Goal: Task Accomplishment & Management: Complete application form

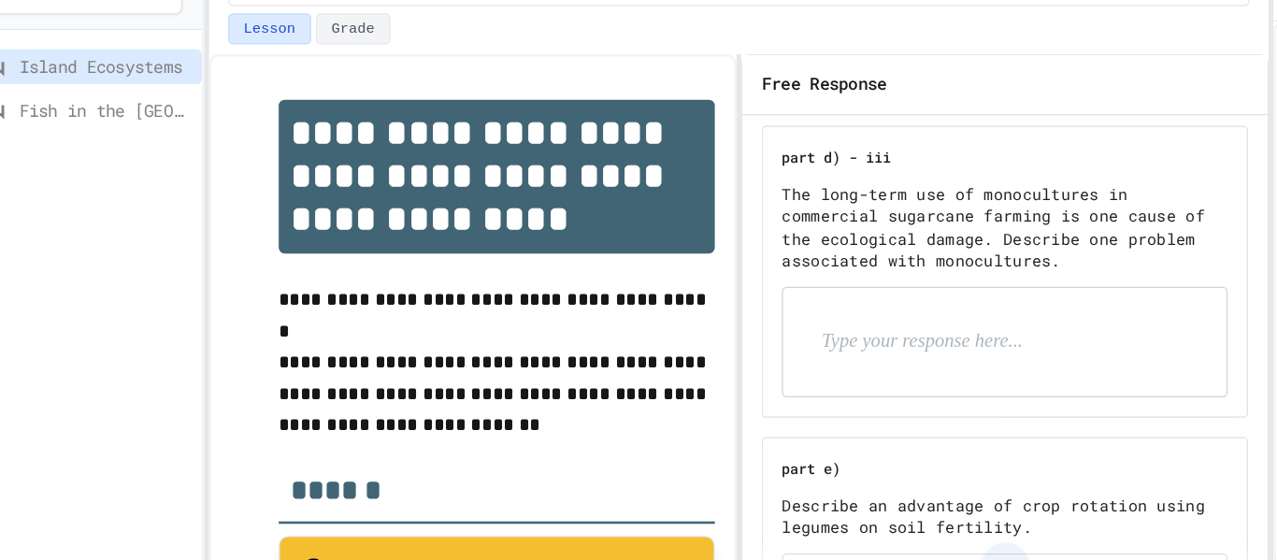
scroll to position [2409, 0]
click at [807, 297] on p at bounding box center [792, 309] width 243 height 24
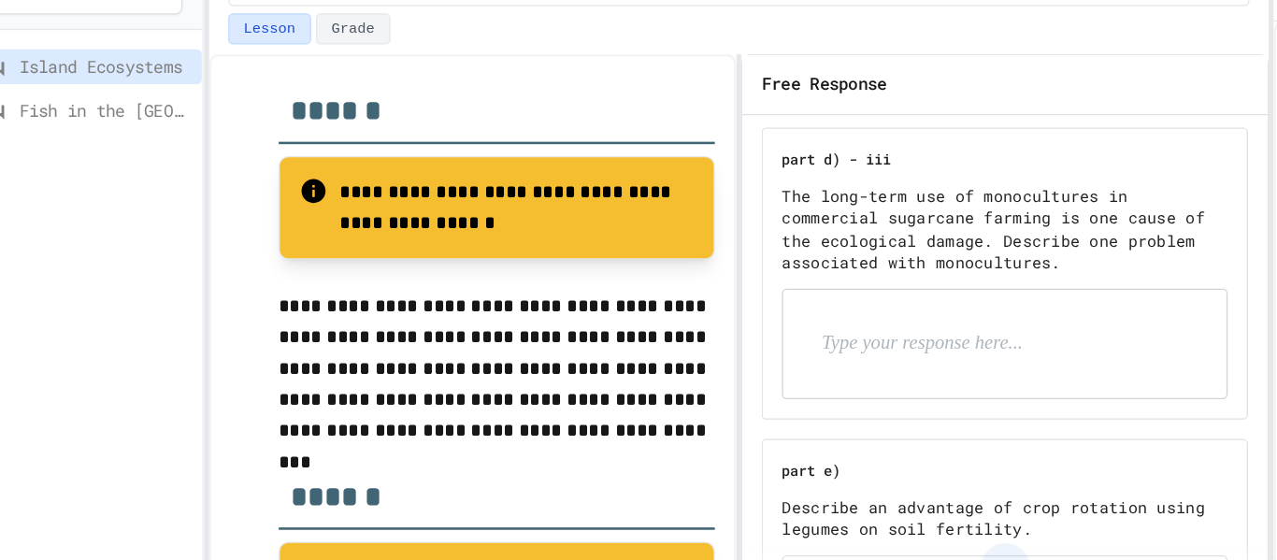
scroll to position [1380, 0]
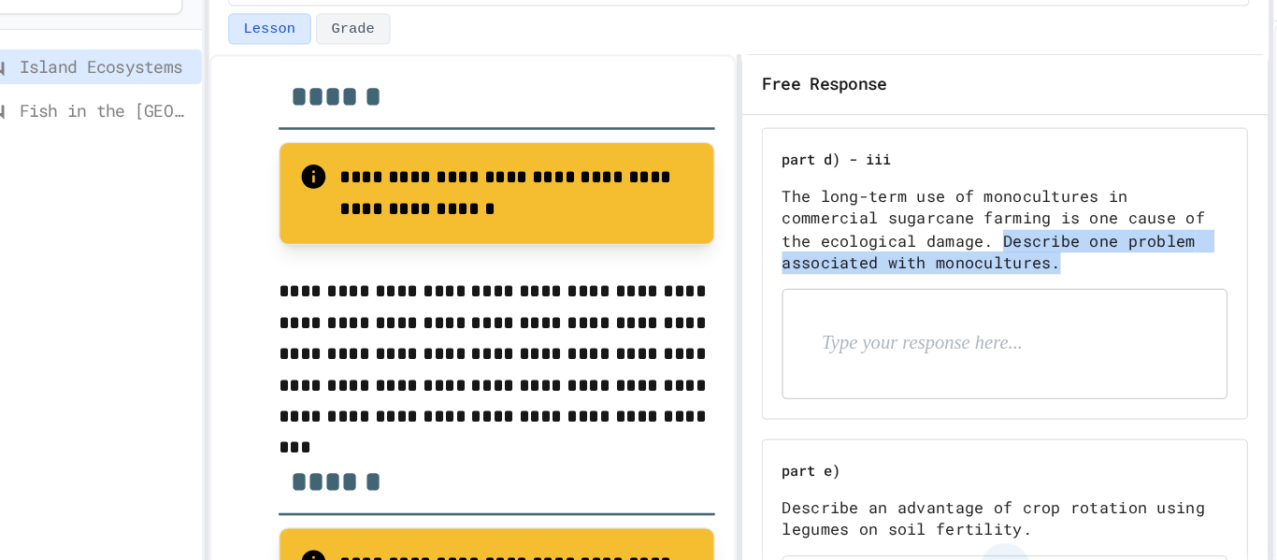
drag, startPoint x: 870, startPoint y: 237, endPoint x: 807, endPoint y: 206, distance: 70.7
click at [807, 206] on div "part d) - iii The long-term use of monocultures in commercial sugarcane farming…" at bounding box center [814, 254] width 379 height 227
copy p "Describe one problem associated with monocultures."
drag, startPoint x: 807, startPoint y: 206, endPoint x: 852, endPoint y: 194, distance: 46.3
click at [852, 194] on p "The long-term use of monocultures in commercial sugarcane farming is one cause …" at bounding box center [813, 220] width 347 height 69
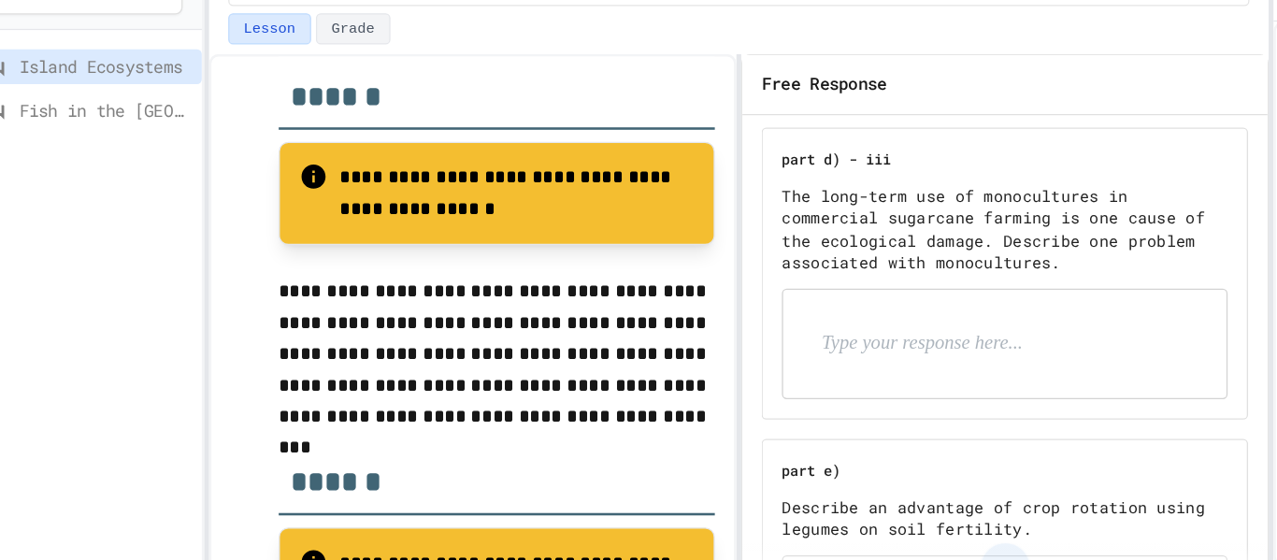
click at [744, 297] on p at bounding box center [792, 309] width 243 height 24
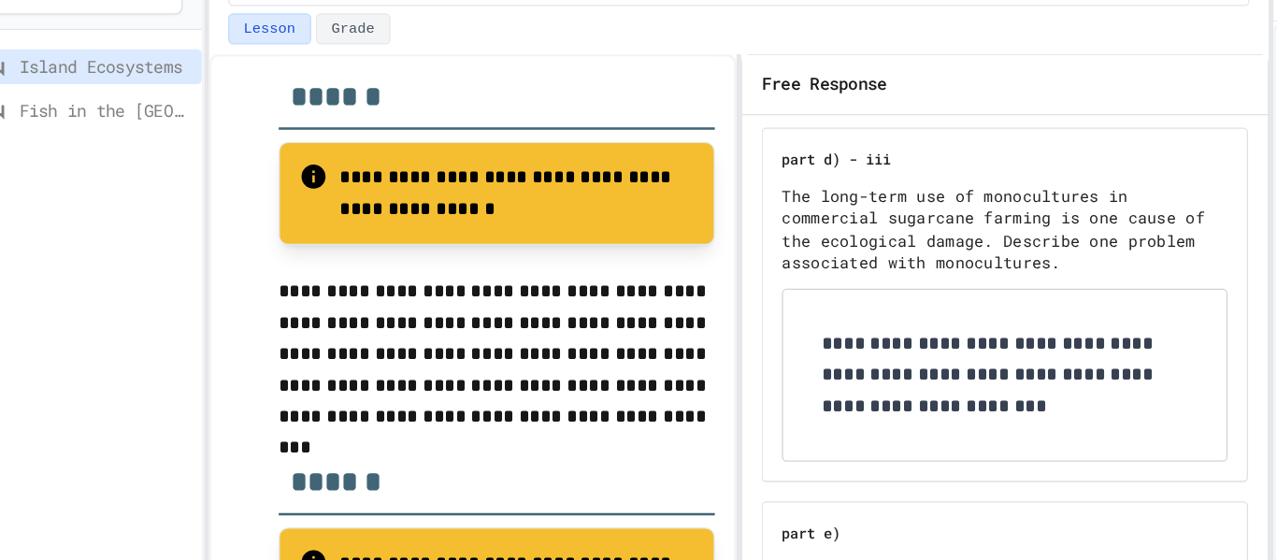
scroll to position [2524, 0]
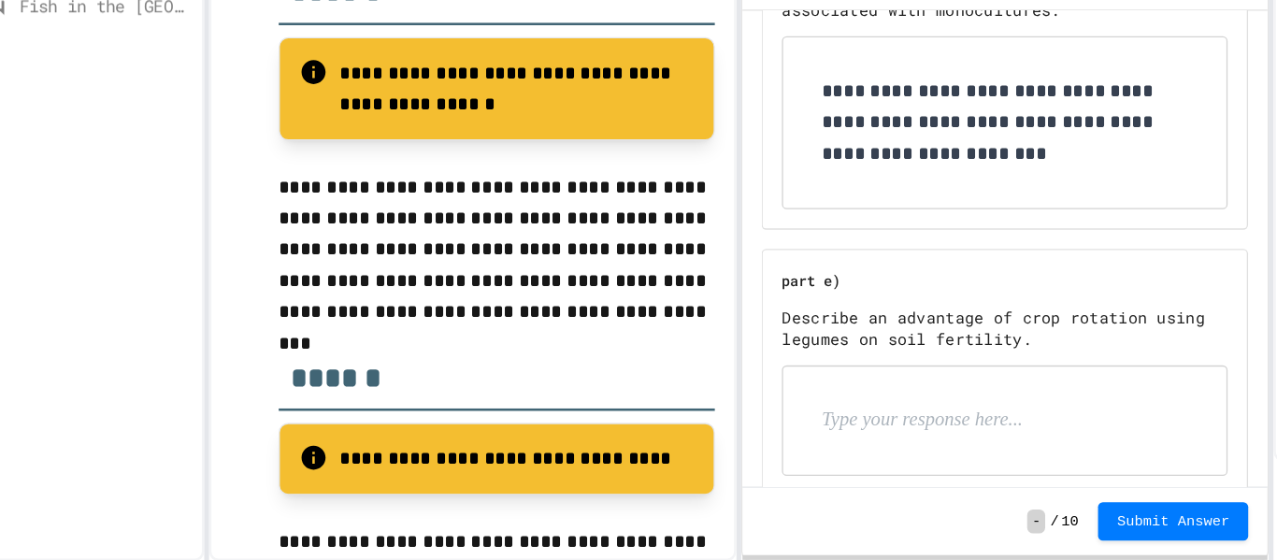
click at [776, 438] on p at bounding box center [792, 450] width 243 height 24
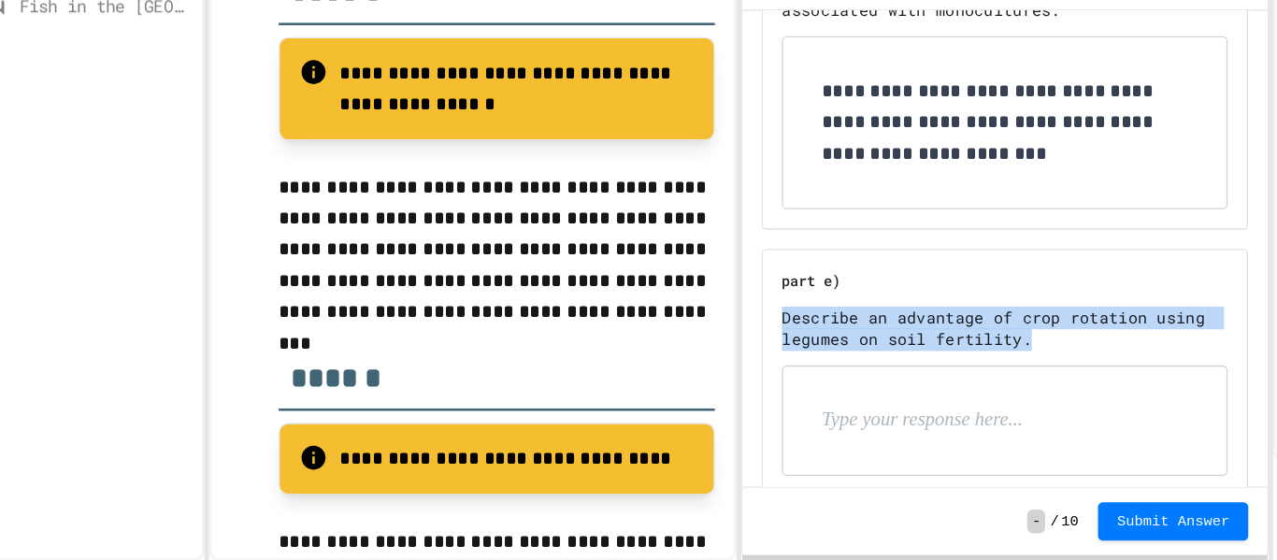
drag, startPoint x: 848, startPoint y: 374, endPoint x: 640, endPoint y: 353, distance: 208.6
click at [640, 362] on p "Describe an advantage of crop rotation using legumes on soil fertility." at bounding box center [813, 379] width 347 height 35
copy p "Describe an advantage of crop rotation using legumes on soil fertility."
click at [681, 362] on p "Describe an advantage of crop rotation using legumes on soil fertility." at bounding box center [813, 379] width 347 height 35
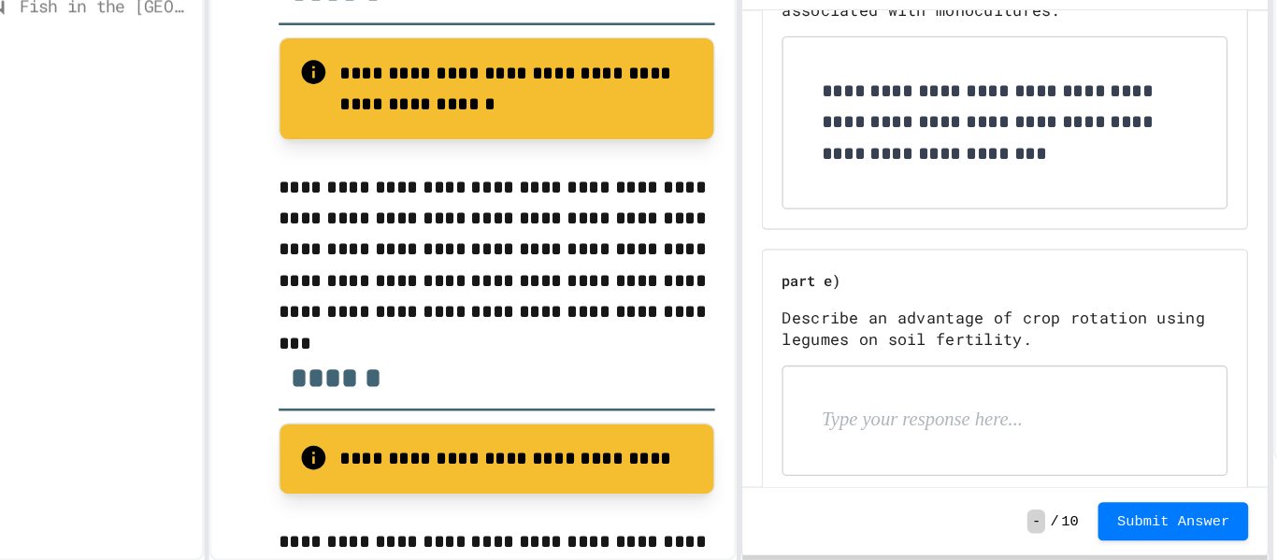
click at [822, 409] on div at bounding box center [813, 451] width 345 height 84
click at [797, 444] on p at bounding box center [792, 450] width 243 height 24
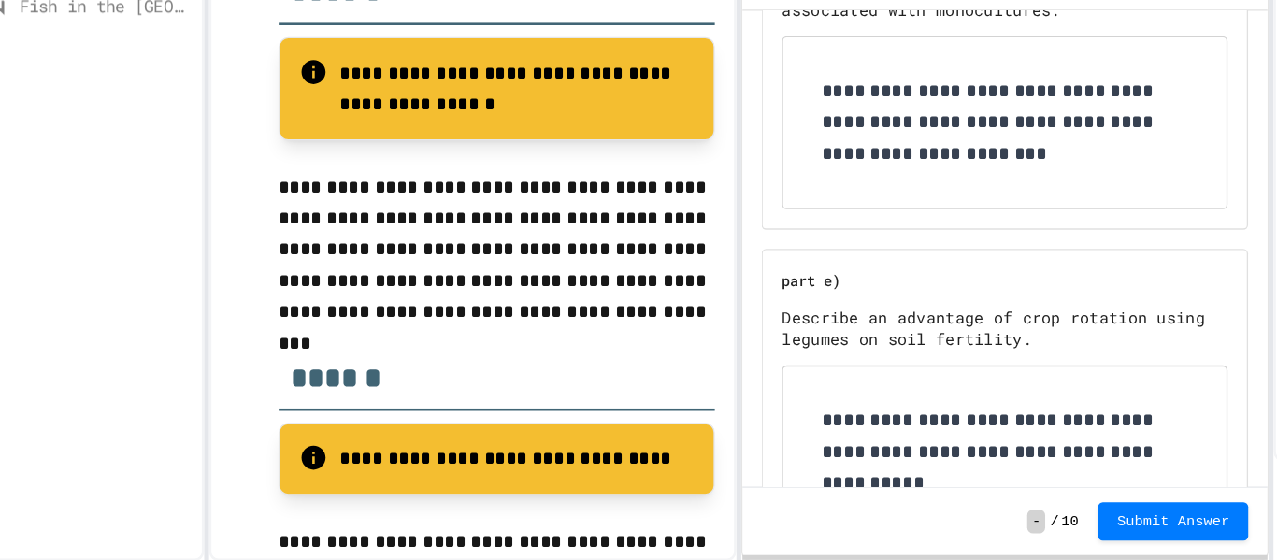
click at [740, 438] on p "**********" at bounding box center [806, 462] width 271 height 49
click at [806, 451] on p "**********" at bounding box center [806, 462] width 271 height 49
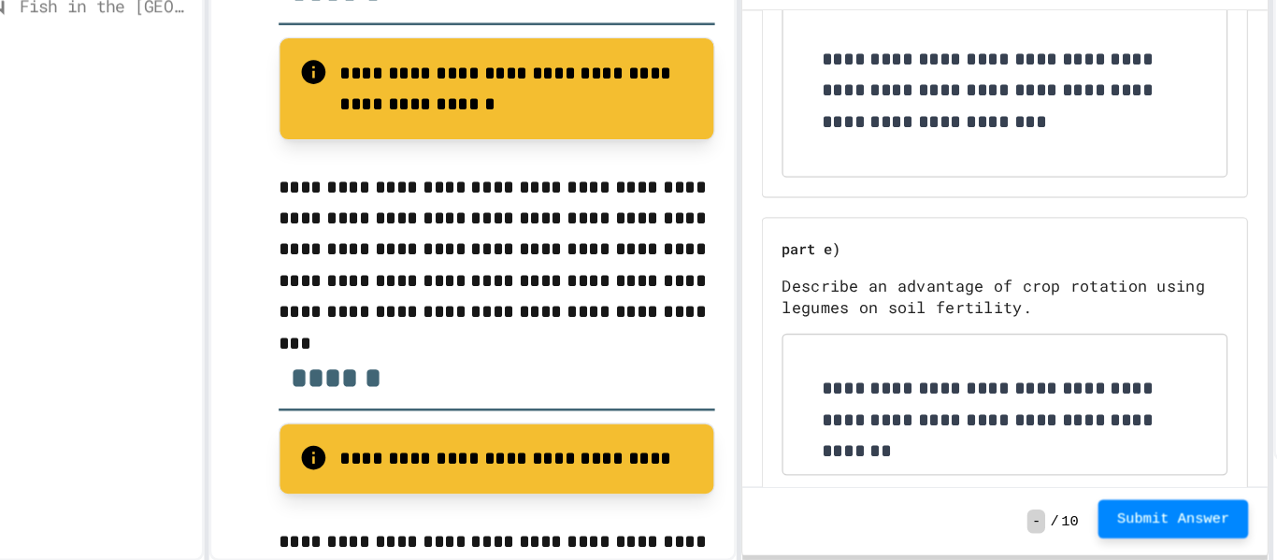
click at [927, 524] on span "Submit Answer" at bounding box center [945, 527] width 88 height 15
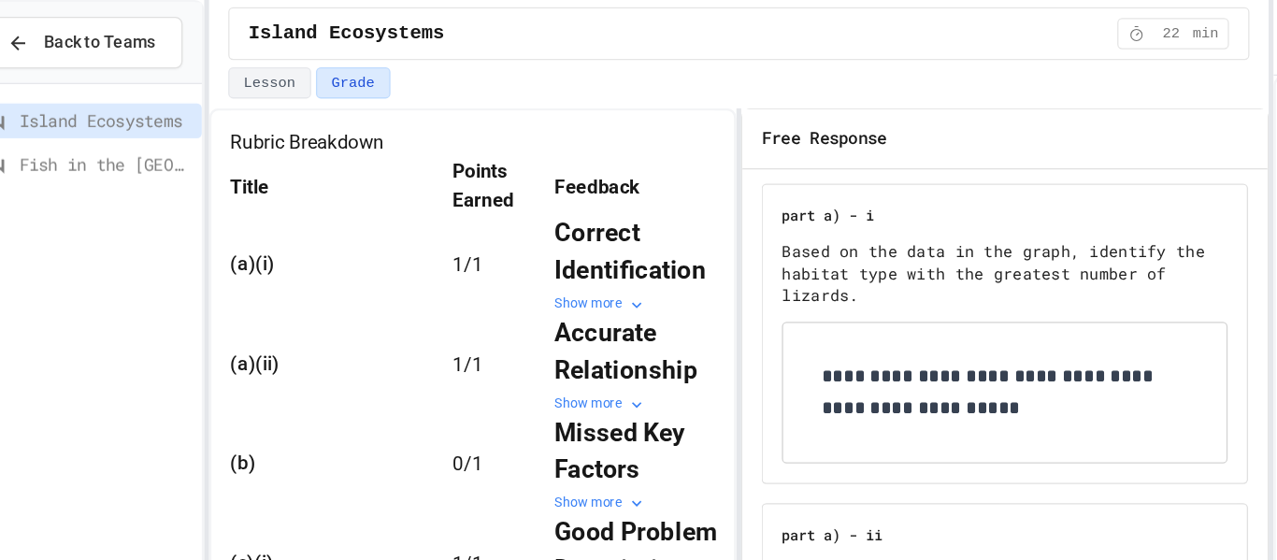
scroll to position [298, 0]
